Goal: Task Accomplishment & Management: Use online tool/utility

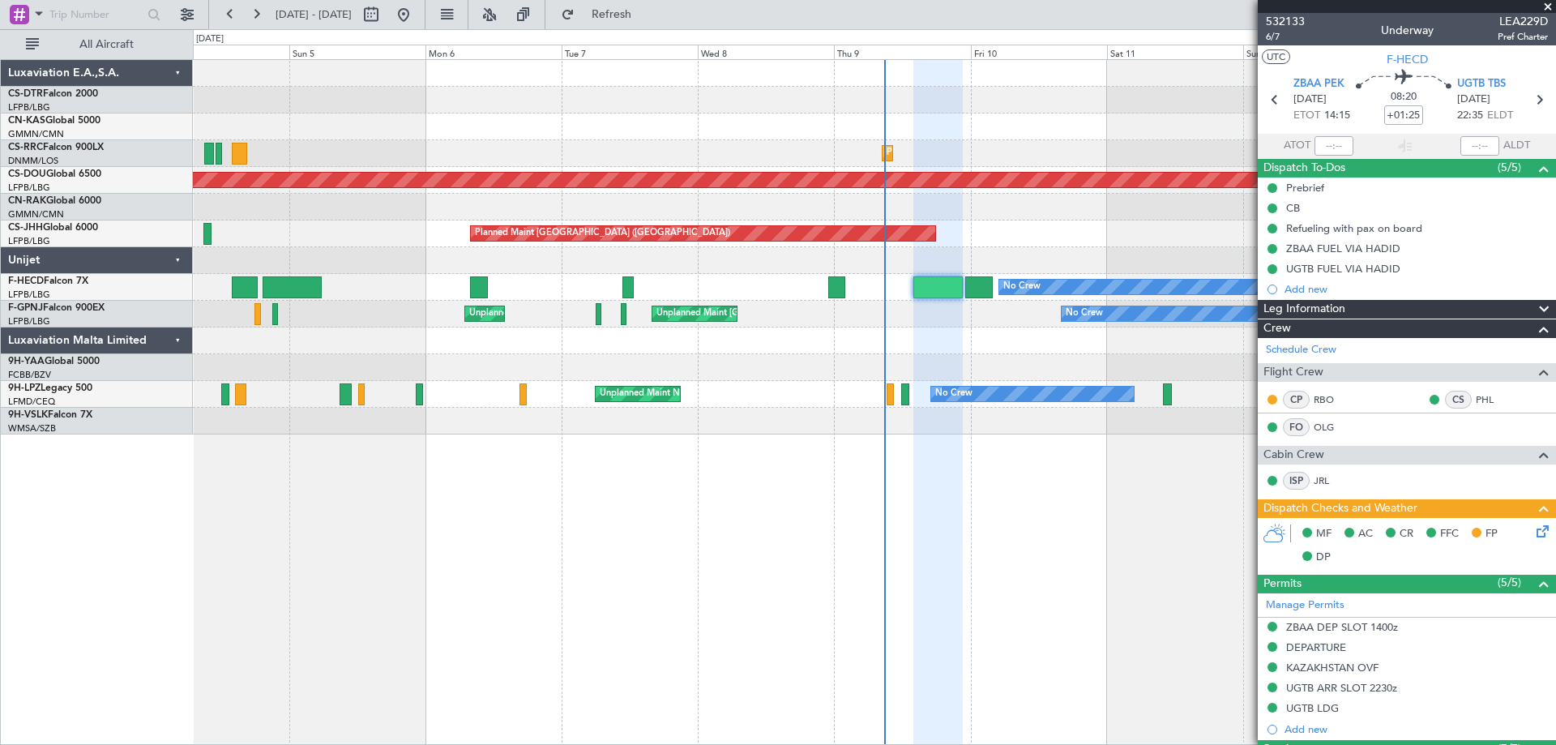
click at [1555, 7] on span at bounding box center [1548, 7] width 16 height 15
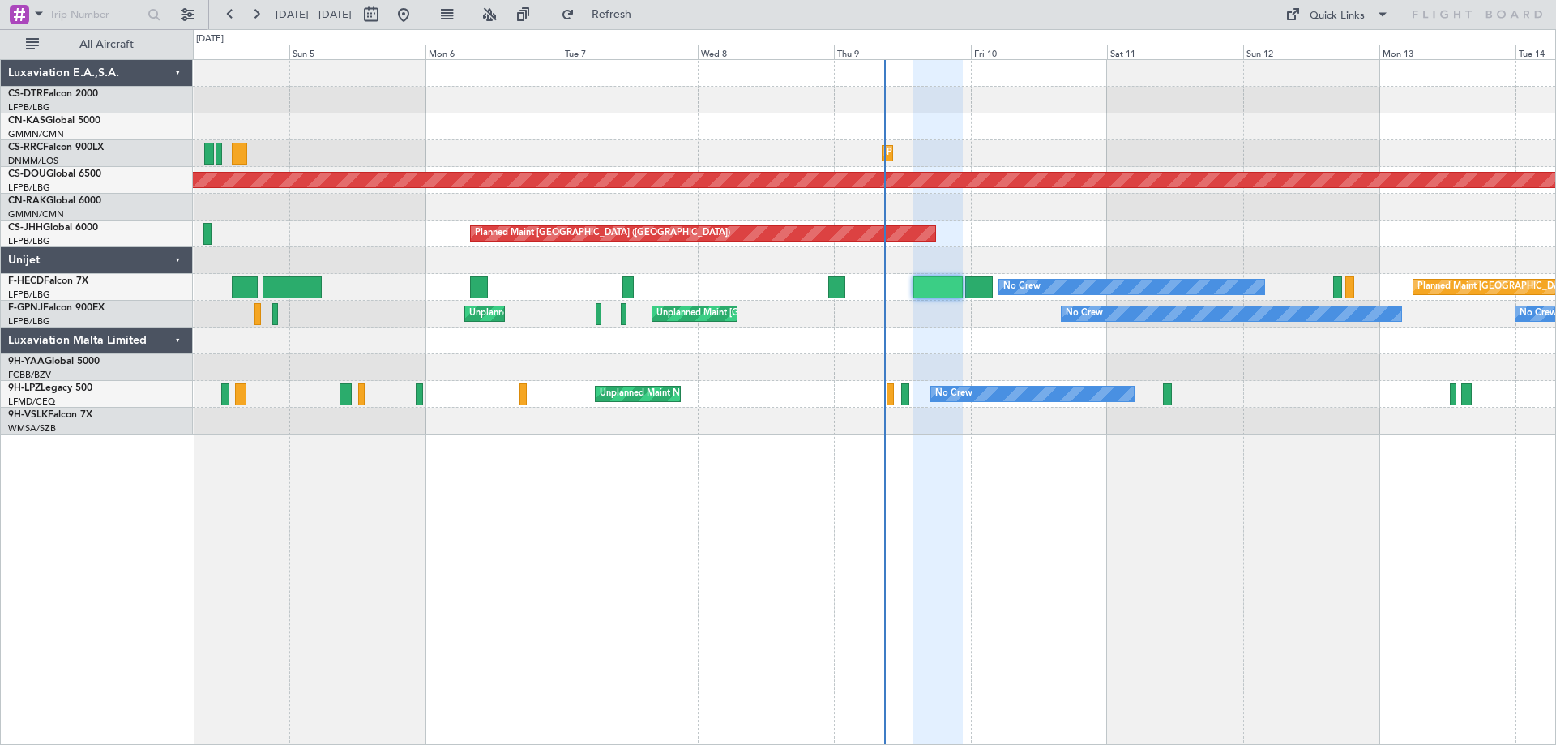
type input "0"
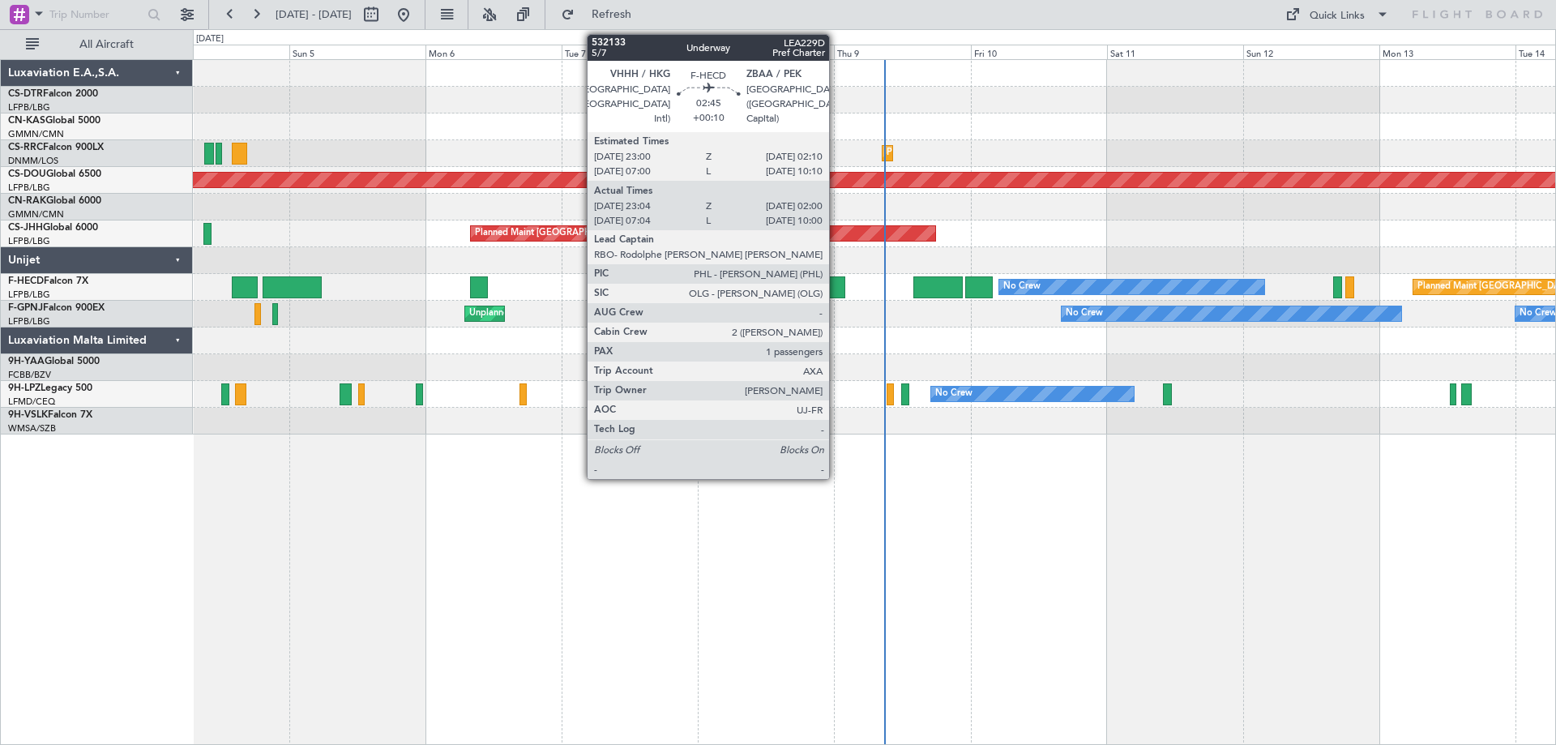
click at [836, 291] on div at bounding box center [836, 287] width 17 height 22
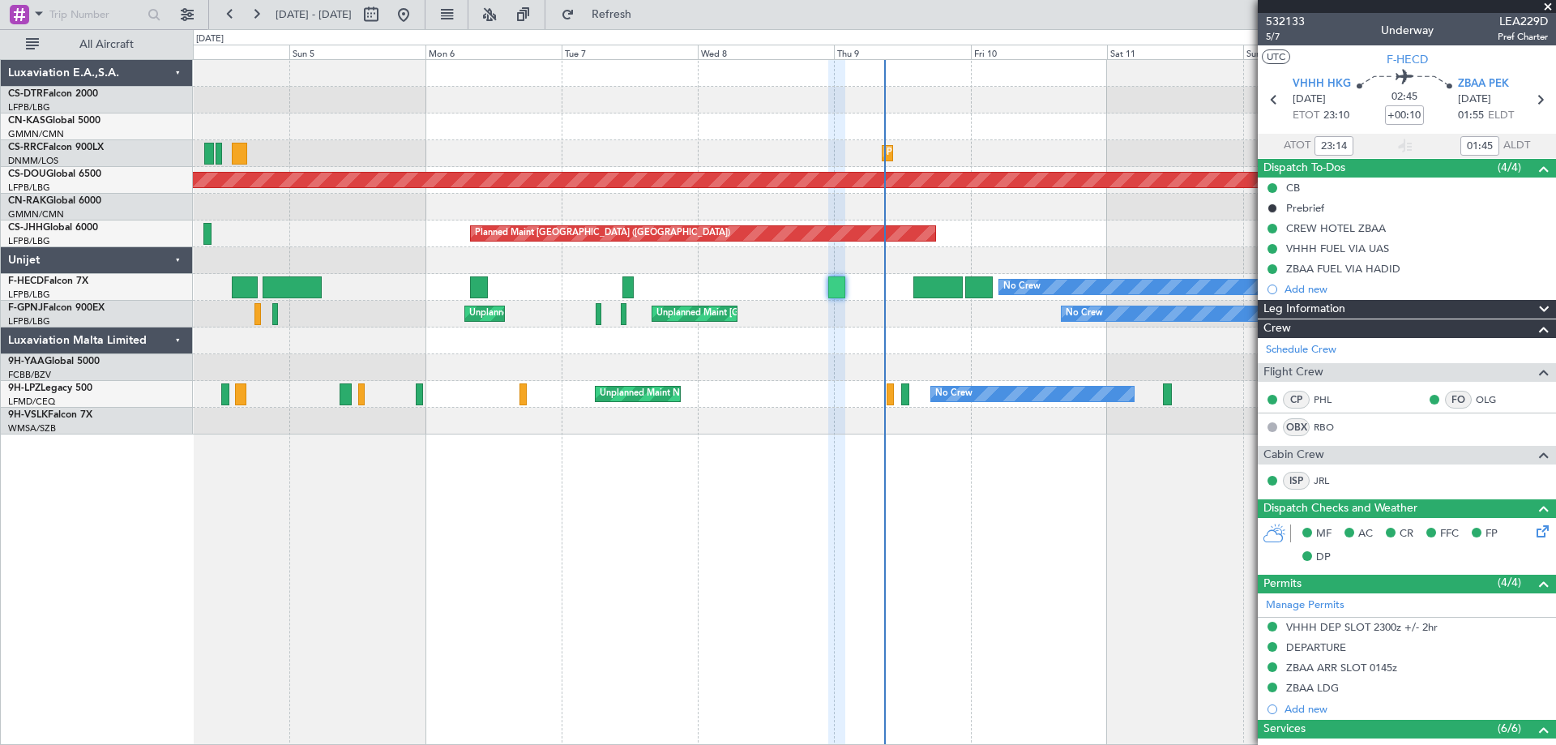
type input "07:14"
type input "09:45"
type input "23:14"
type input "01:45"
type input "07:14"
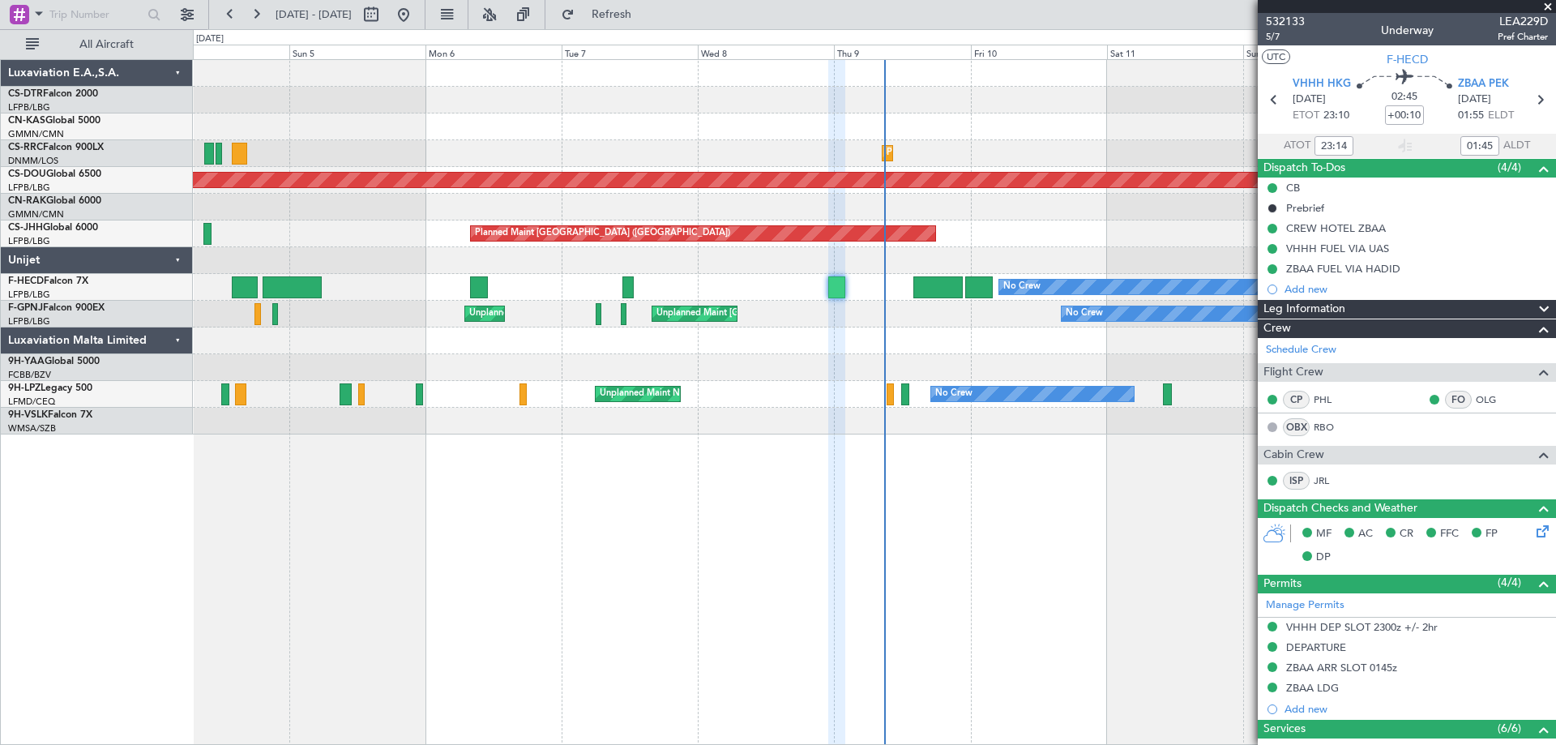
type input "09:45"
type input "23:14"
type input "01:45"
click at [1299, 353] on link "Schedule Crew" at bounding box center [1301, 350] width 71 height 16
